Goal: Task Accomplishment & Management: Manage account settings

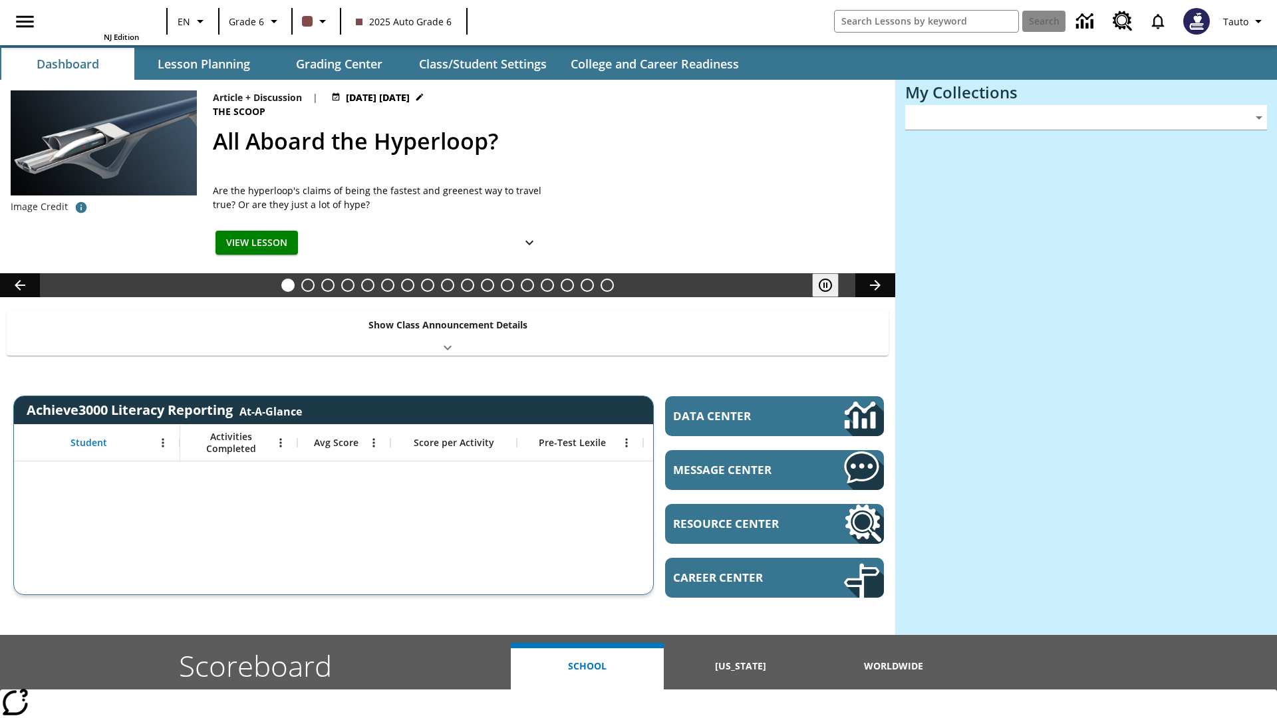
type input "-1"
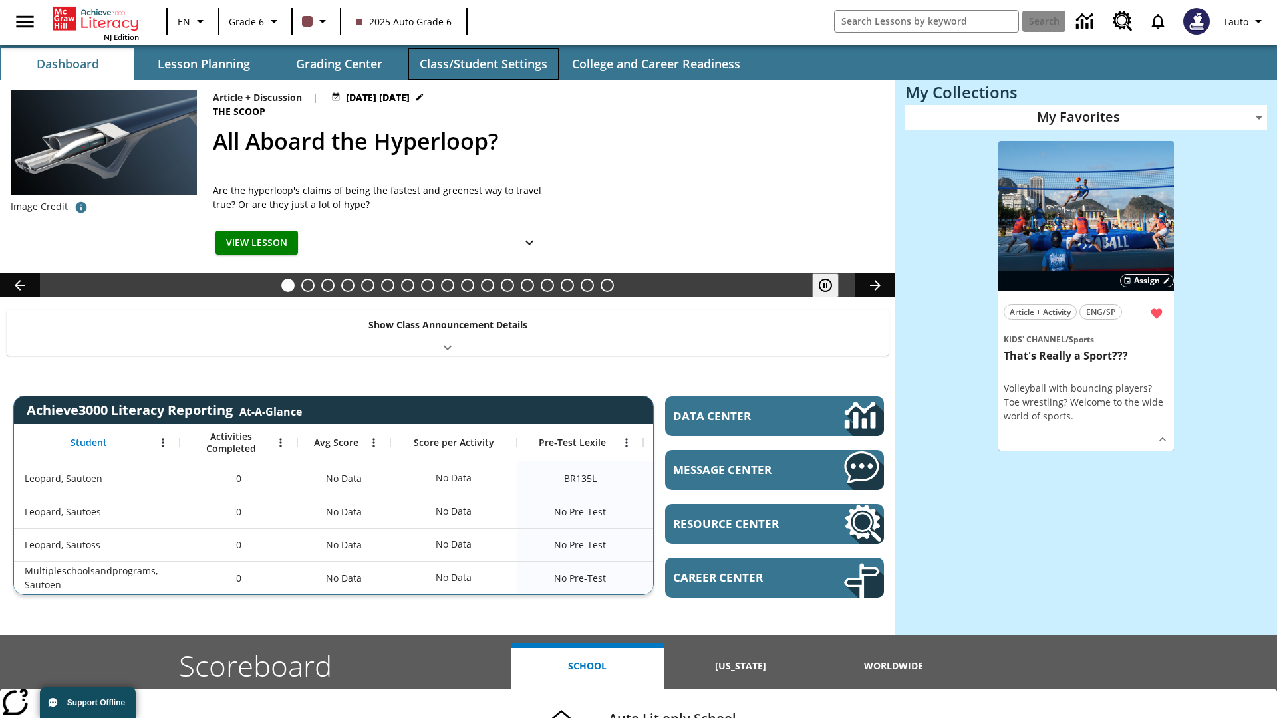
click at [483, 64] on button "Class/Student Settings" at bounding box center [483, 64] width 150 height 32
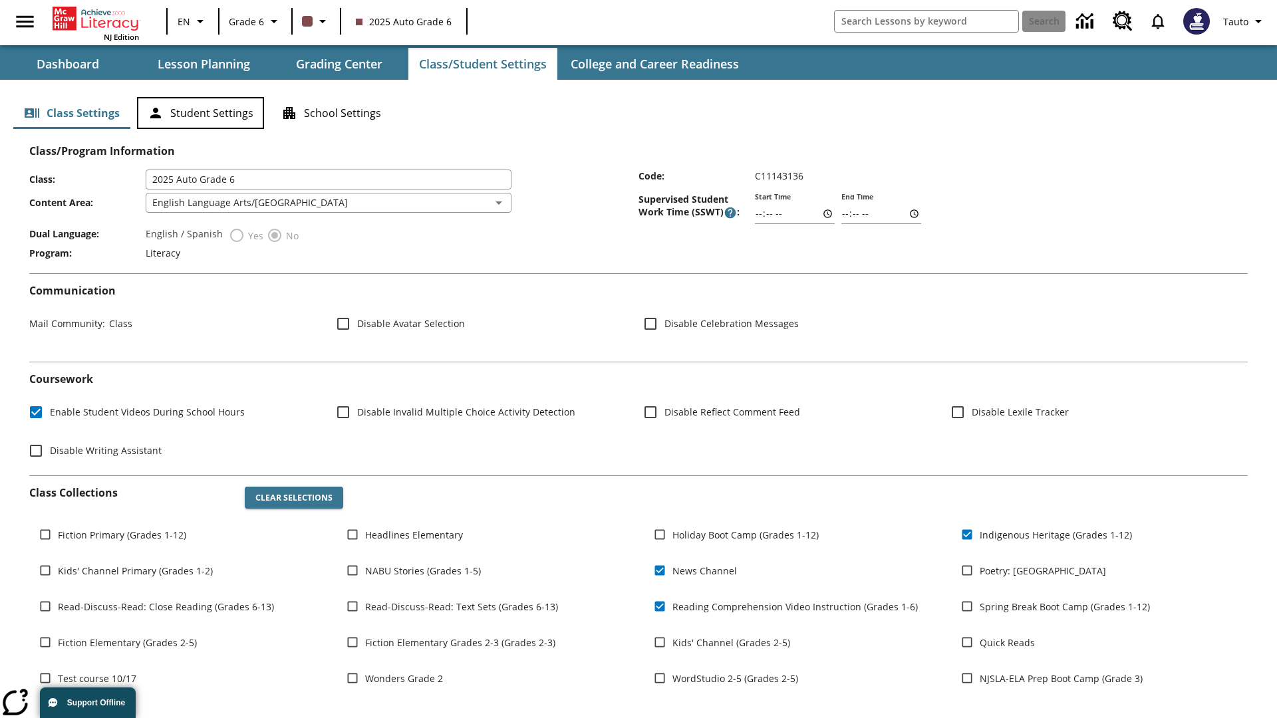
click at [200, 113] on button "Student Settings" at bounding box center [200, 113] width 127 height 32
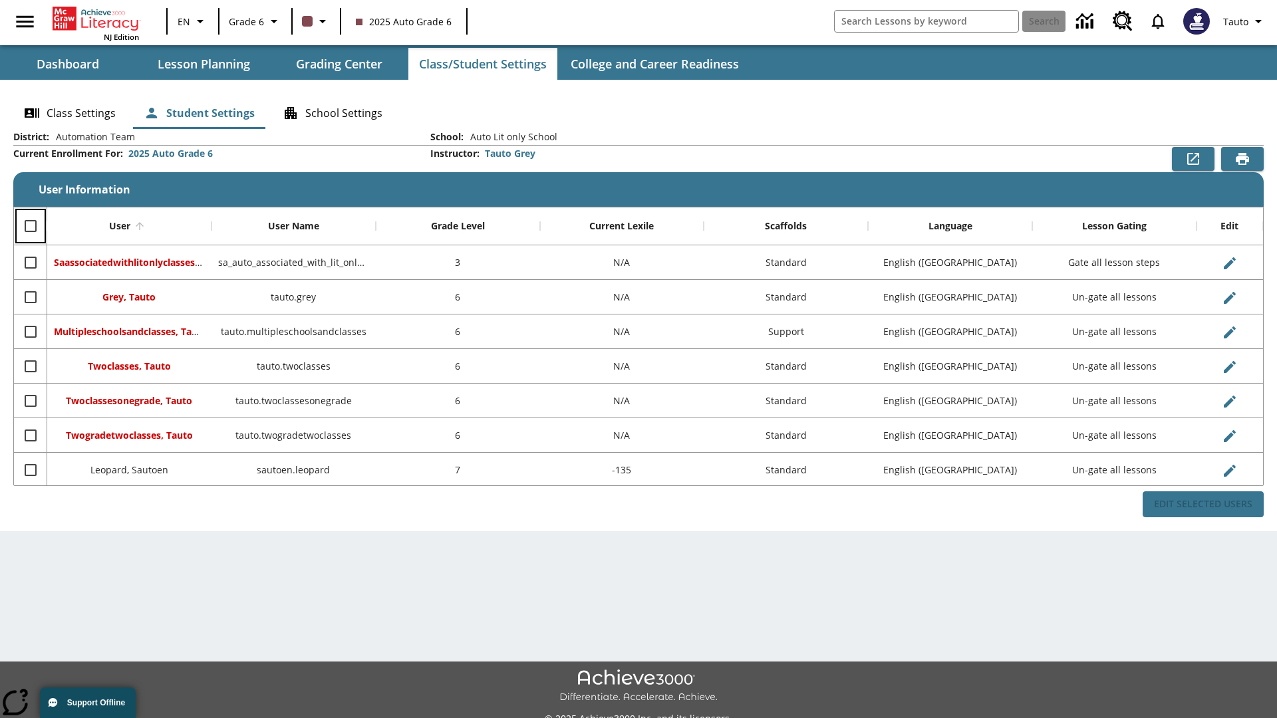
click at [30, 226] on input "Select all rows" at bounding box center [31, 226] width 28 height 28
checkbox input "true"
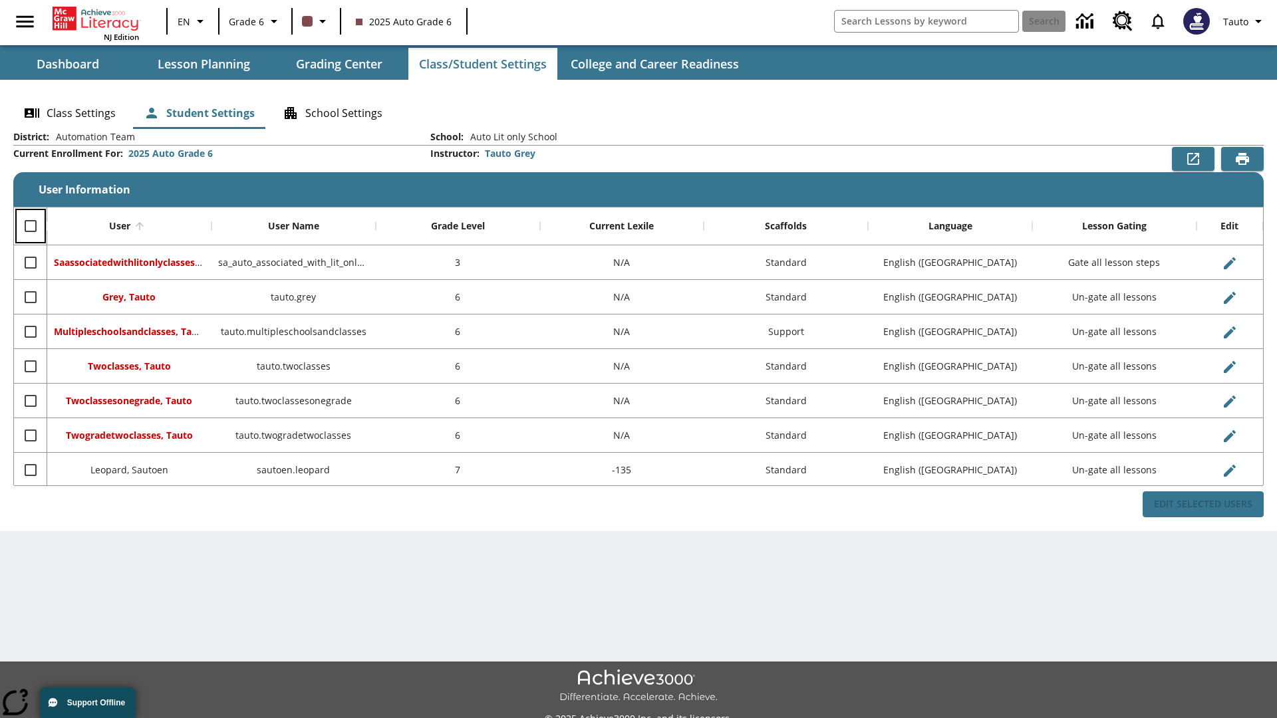
checkbox input "true"
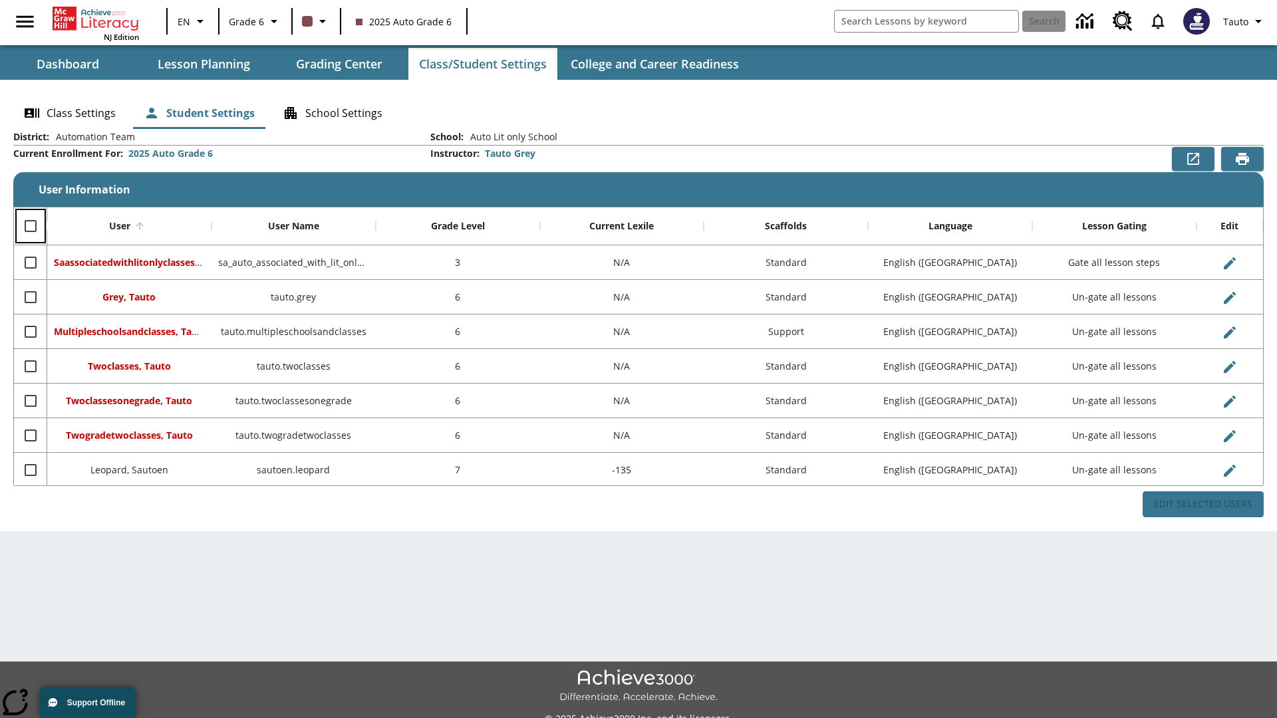
checkbox input "true"
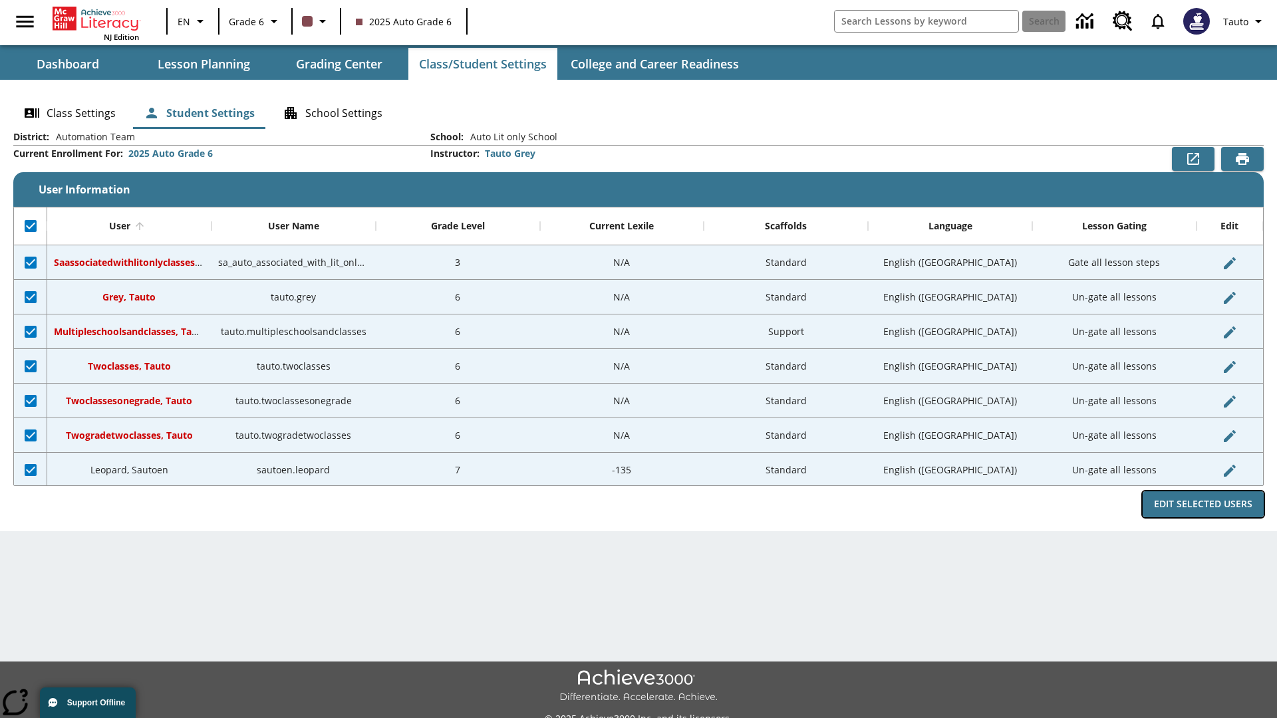
click at [1203, 504] on button "Edit Selected Users" at bounding box center [1203, 504] width 121 height 26
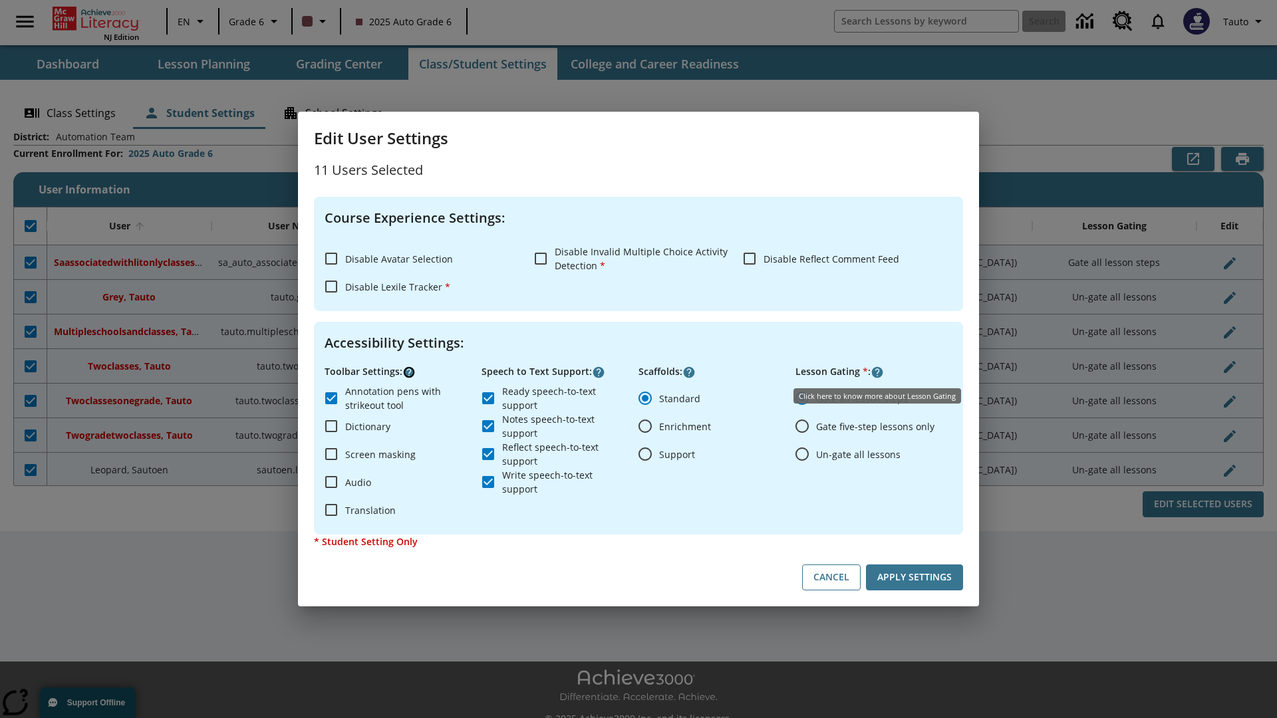
click at [409, 372] on icon "Click here to know more about" at bounding box center [408, 372] width 13 height 13
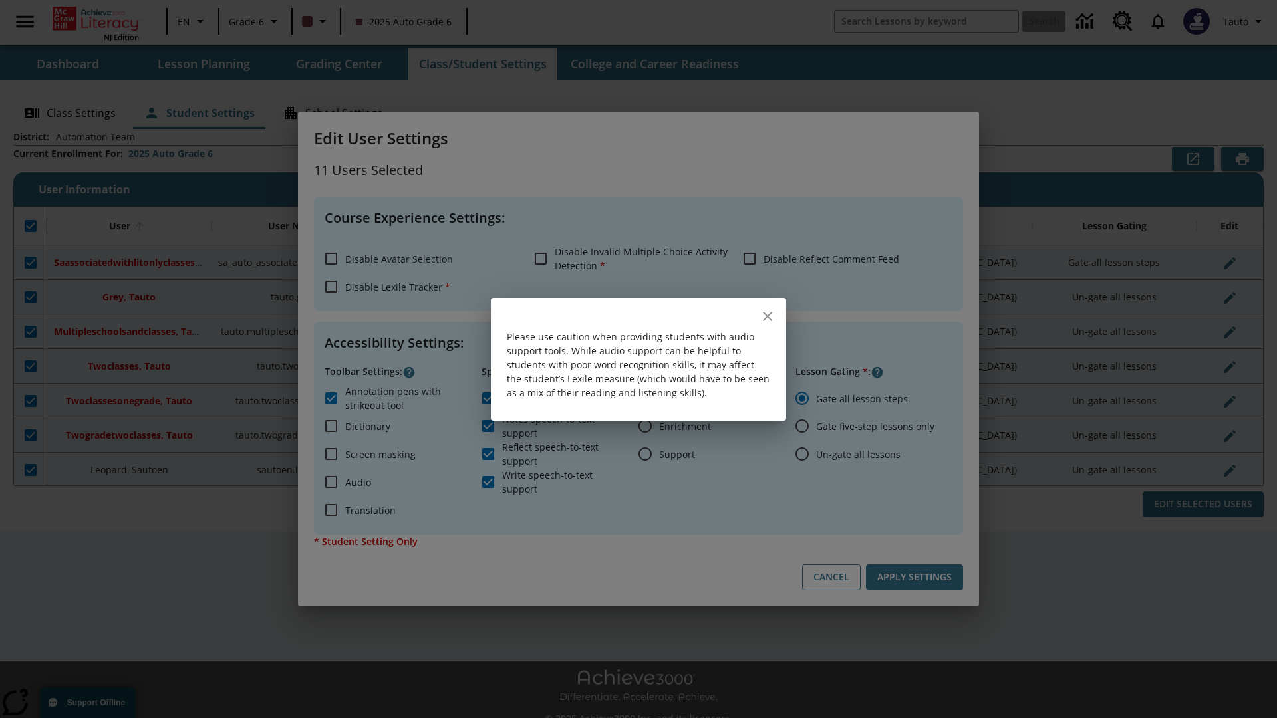
click at [767, 316] on icon "close" at bounding box center [767, 316] width 9 height 9
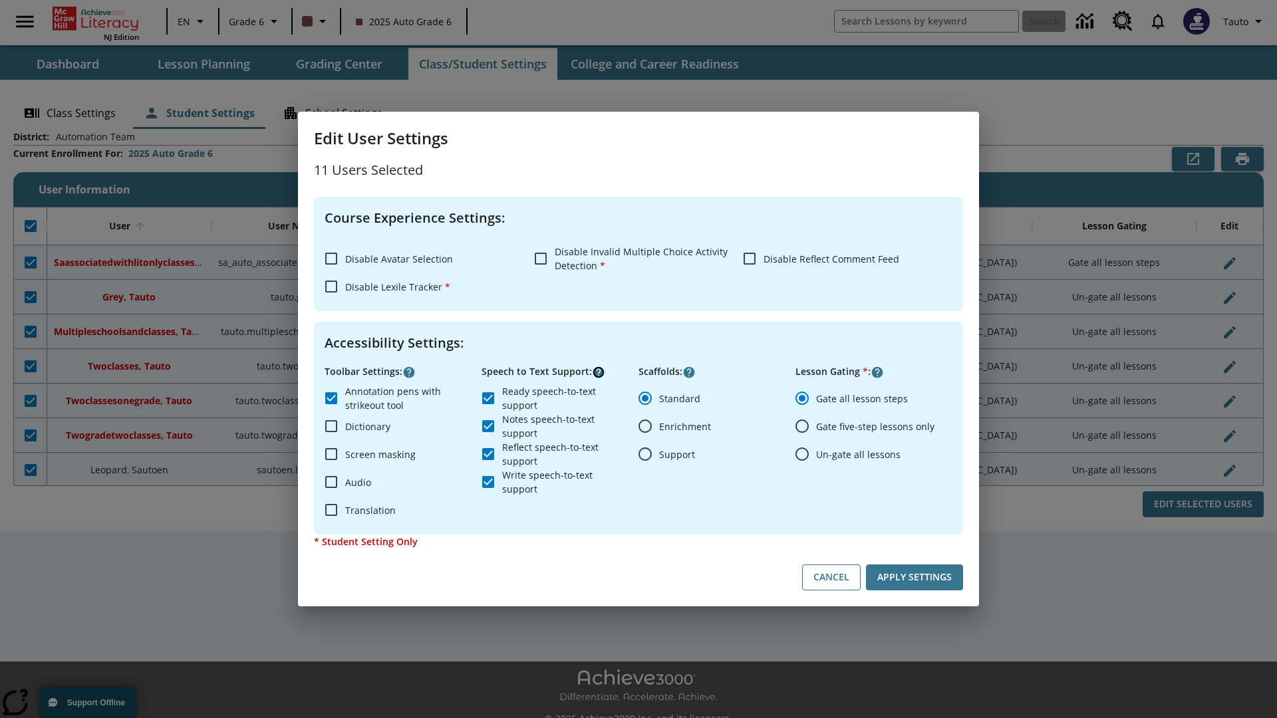
click at [599, 372] on icon "Click here to know more about" at bounding box center [598, 372] width 13 height 13
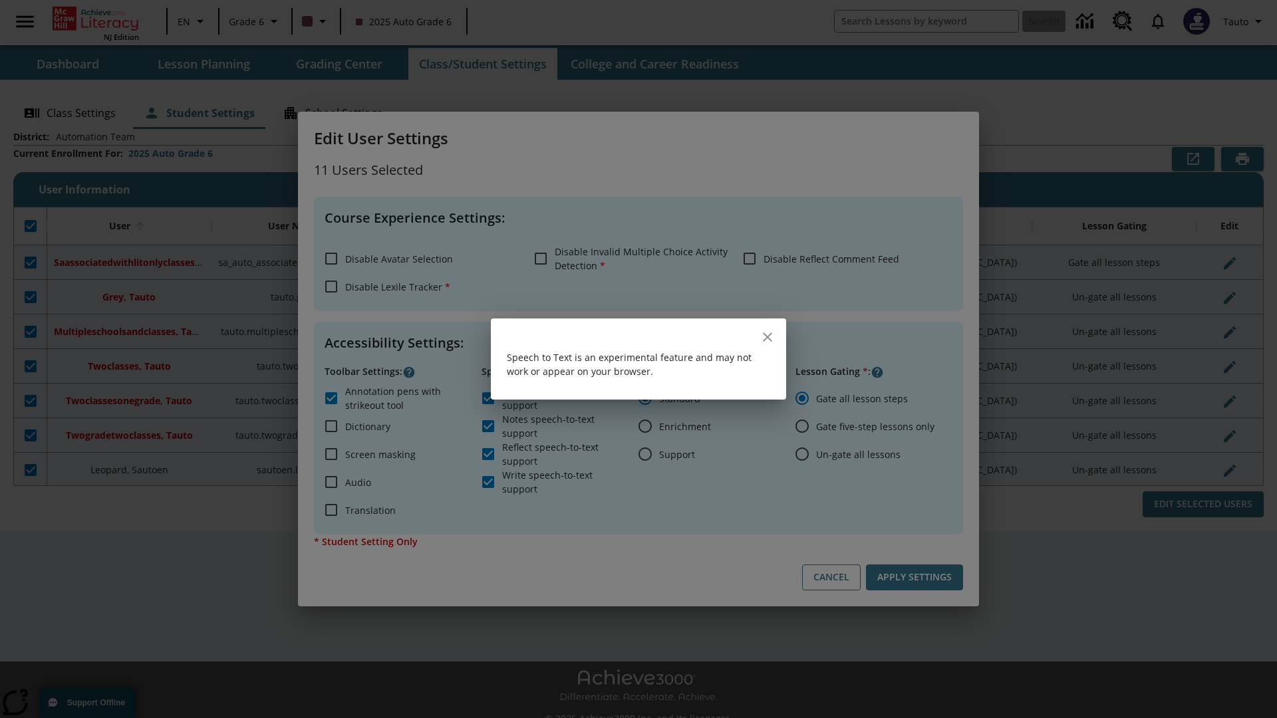
click at [767, 337] on icon "close" at bounding box center [767, 337] width 9 height 9
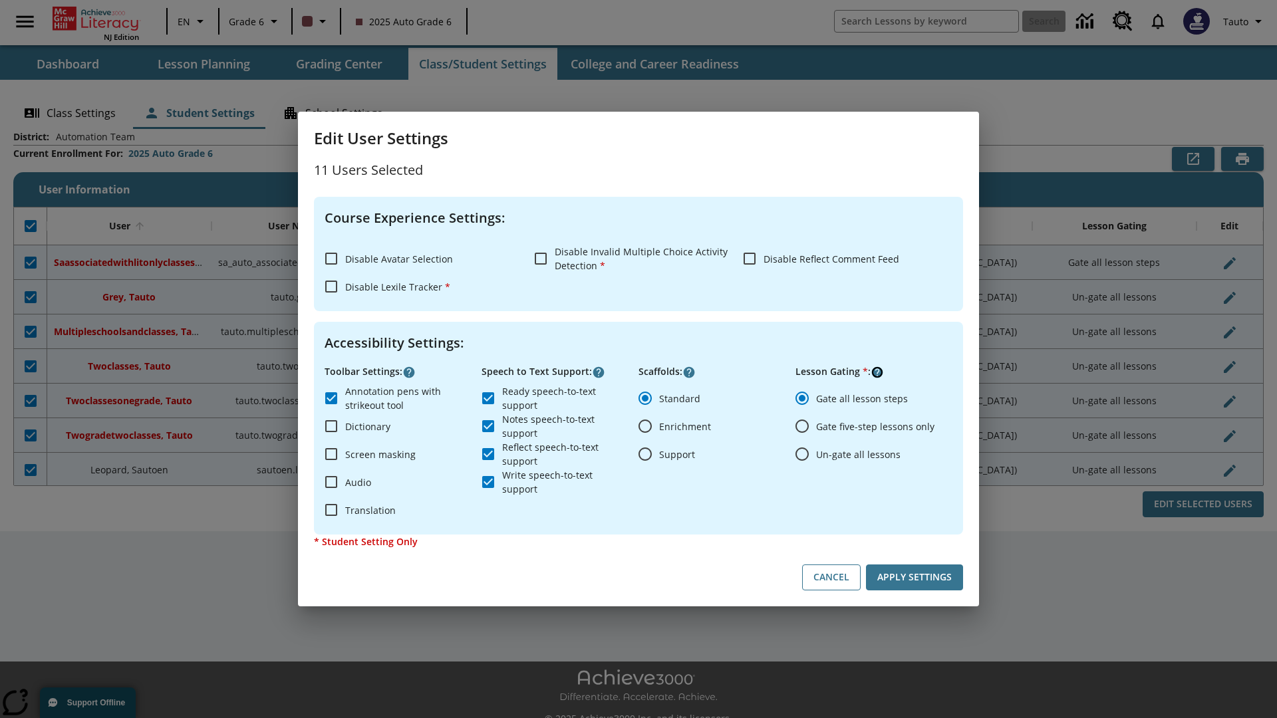
click at [877, 372] on icon "Click here to know more about" at bounding box center [877, 372] width 13 height 13
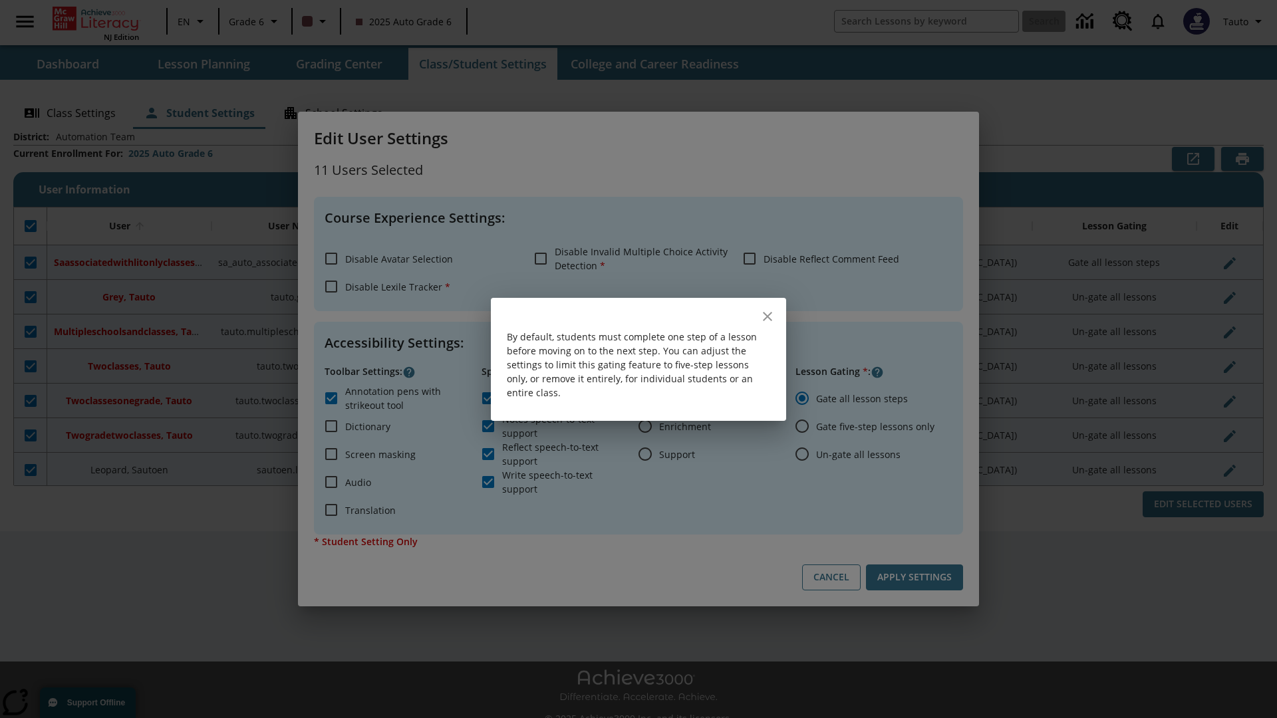
click at [767, 316] on icon "close" at bounding box center [767, 316] width 9 height 9
